Goal: Find specific page/section: Find specific page/section

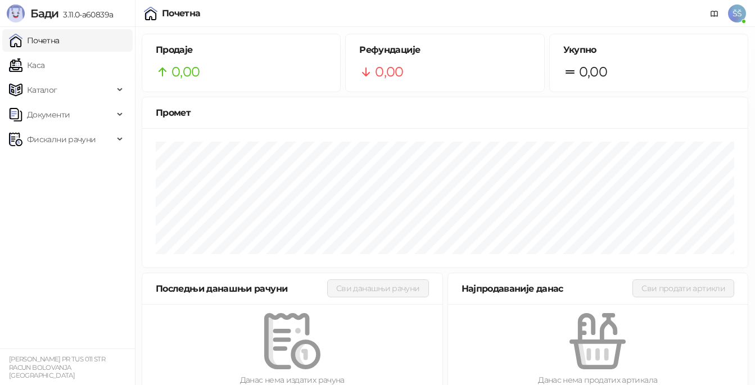
click at [67, 138] on span "Фискални рачуни" at bounding box center [61, 139] width 69 height 22
click at [40, 66] on link "Каса" at bounding box center [26, 65] width 35 height 22
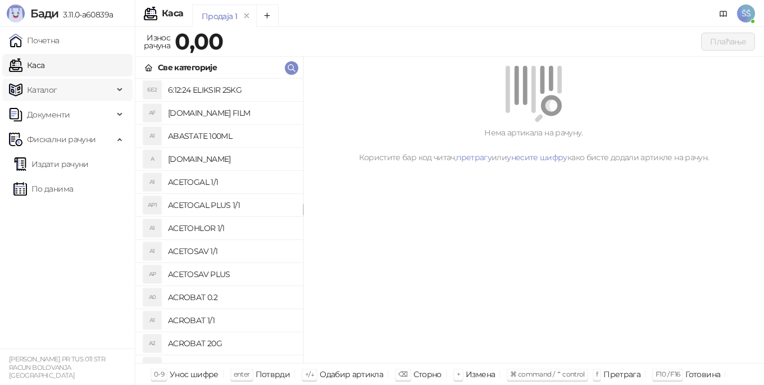
click at [58, 89] on span "Каталог" at bounding box center [61, 90] width 105 height 22
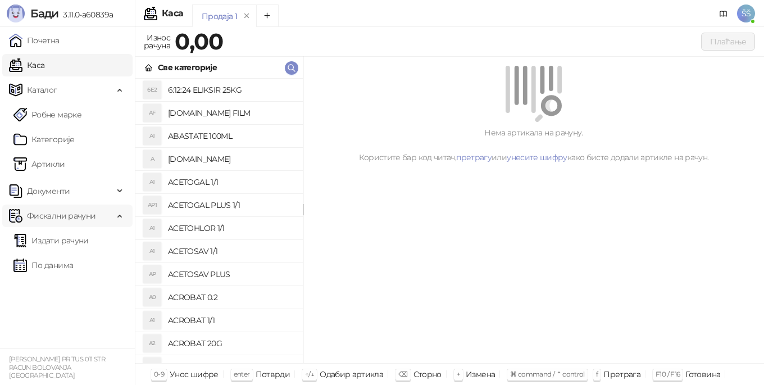
click at [57, 217] on span "Фискални рачуни" at bounding box center [61, 216] width 69 height 22
click at [47, 189] on span "Документи" at bounding box center [48, 191] width 43 height 22
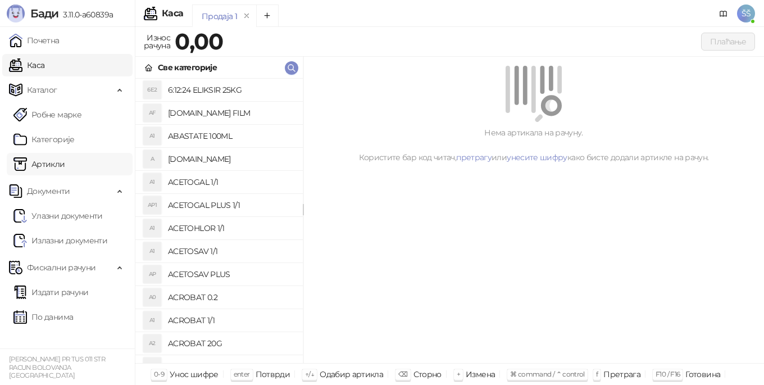
click at [53, 164] on link "Артикли" at bounding box center [39, 164] width 52 height 22
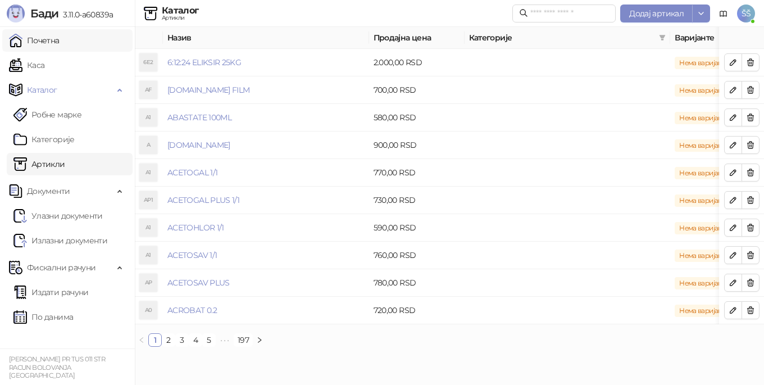
click at [49, 36] on link "Почетна" at bounding box center [34, 40] width 51 height 22
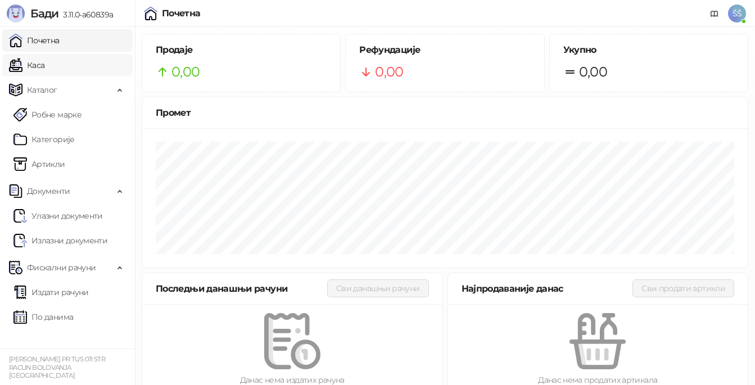
click at [44, 63] on link "Каса" at bounding box center [26, 65] width 35 height 22
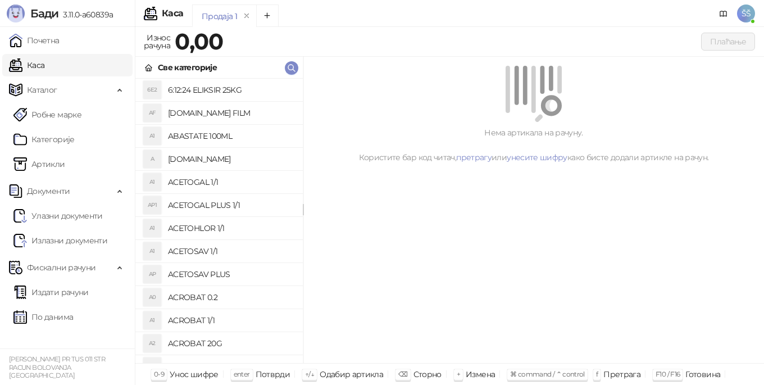
click at [158, 14] on div "Каса" at bounding box center [163, 13] width 39 height 13
click at [29, 40] on link "Почетна" at bounding box center [34, 40] width 51 height 22
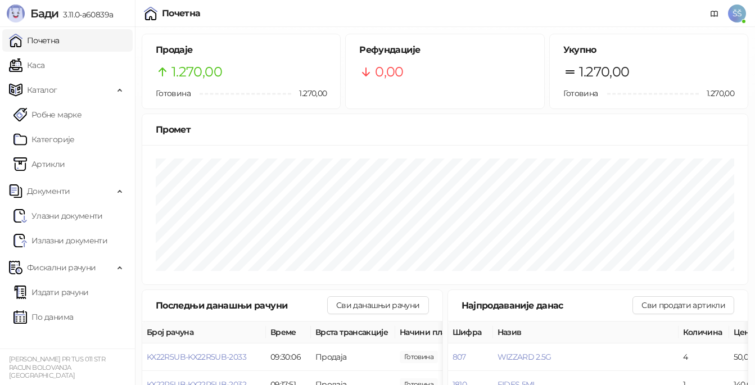
scroll to position [140, 0]
